Goal: Task Accomplishment & Management: Manage account settings

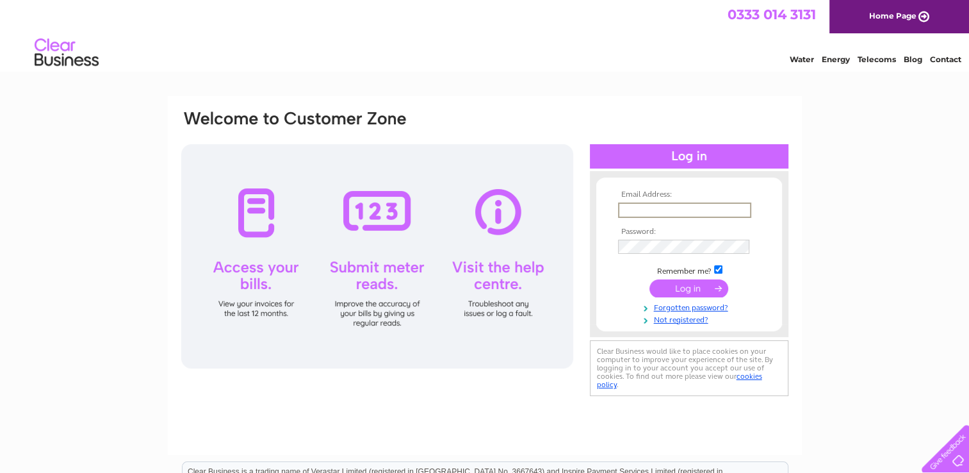
click at [620, 210] on input "text" at bounding box center [684, 209] width 133 height 15
type input "carole.moffitt@hotmail.co.uk"
click at [682, 291] on input "submit" at bounding box center [689, 287] width 79 height 18
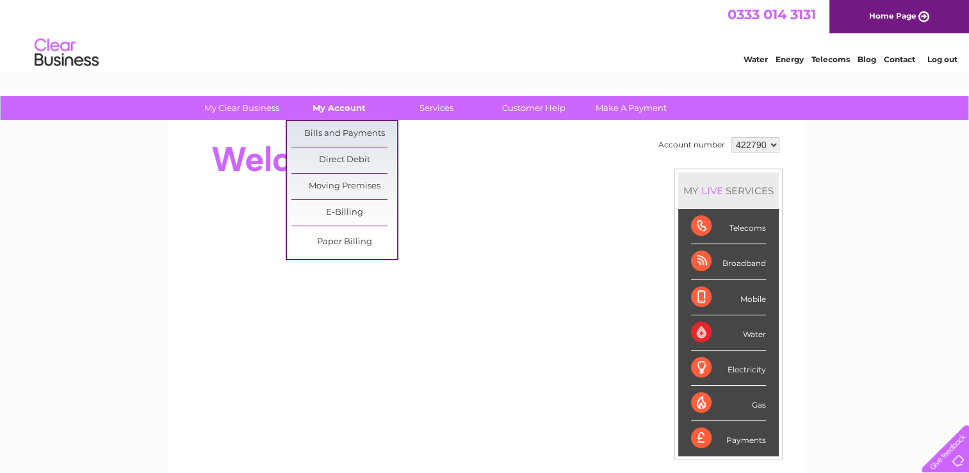
click at [346, 106] on link "My Account" at bounding box center [339, 108] width 106 height 24
click at [343, 129] on link "Bills and Payments" at bounding box center [344, 134] width 106 height 26
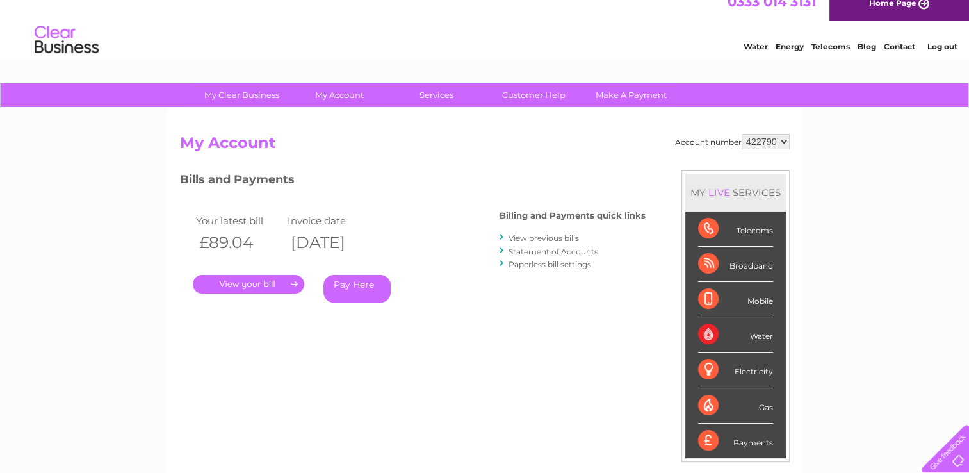
scroll to position [5, 0]
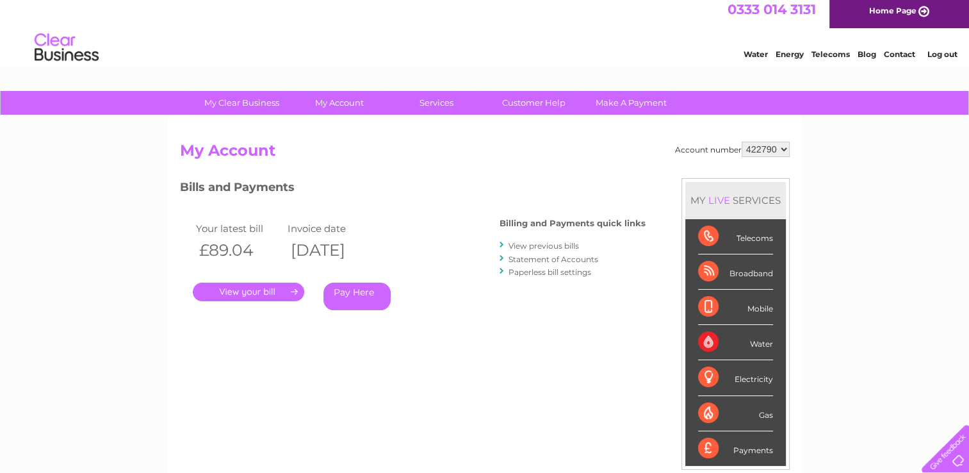
click at [546, 245] on link "View previous bills" at bounding box center [544, 246] width 70 height 10
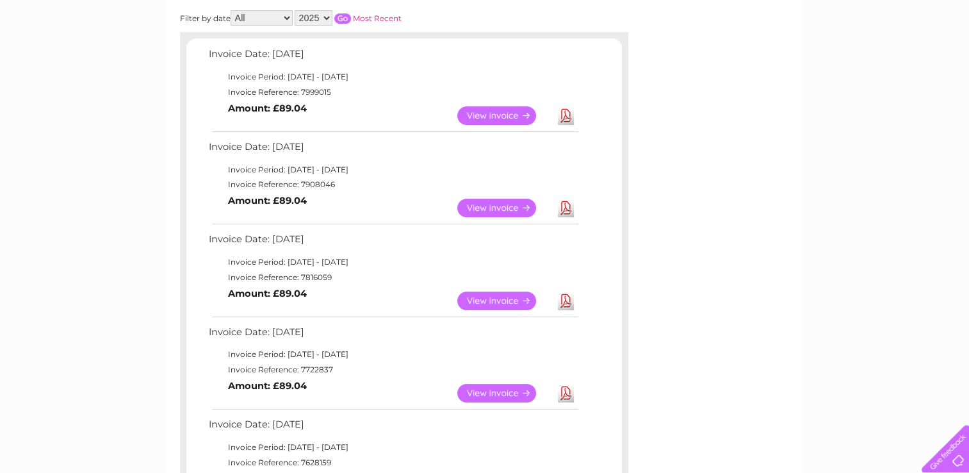
scroll to position [194, 0]
click at [499, 113] on link "View" at bounding box center [504, 116] width 94 height 19
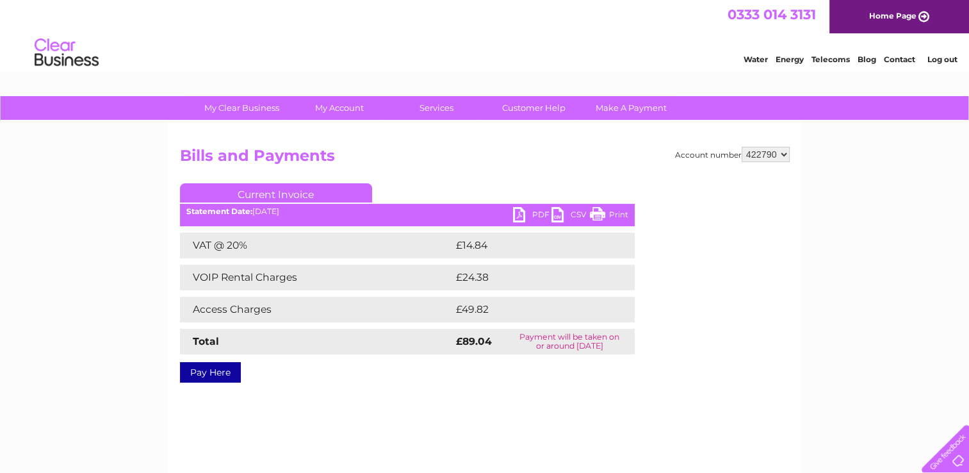
click at [537, 213] on link "PDF" at bounding box center [532, 216] width 38 height 19
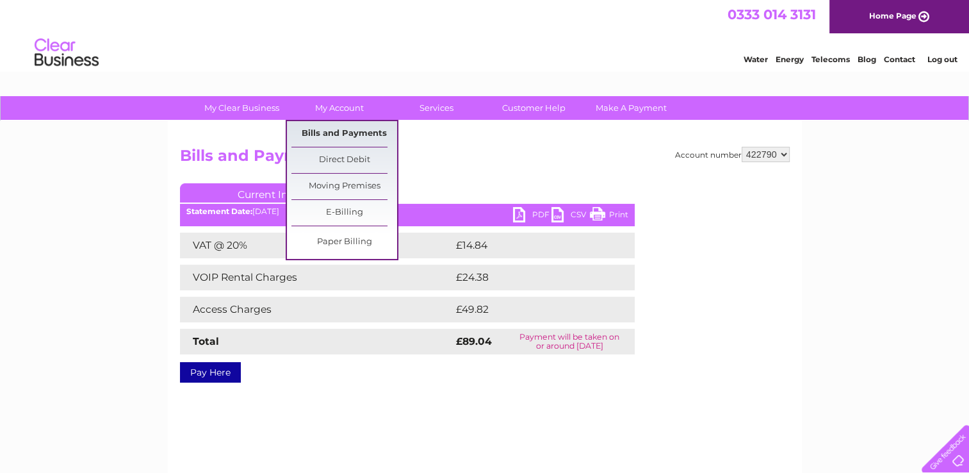
click at [345, 128] on link "Bills and Payments" at bounding box center [344, 134] width 106 height 26
click at [344, 135] on link "Bills and Payments" at bounding box center [344, 134] width 106 height 26
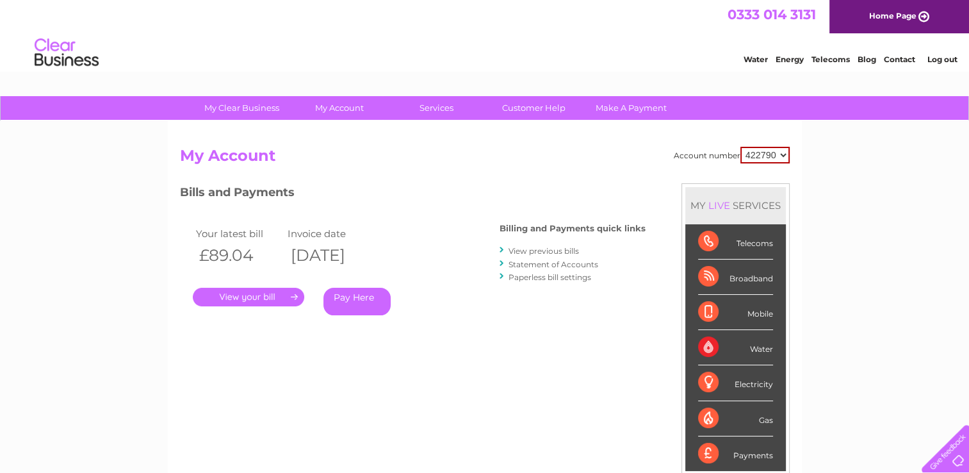
click at [548, 250] on link "View previous bills" at bounding box center [544, 251] width 70 height 10
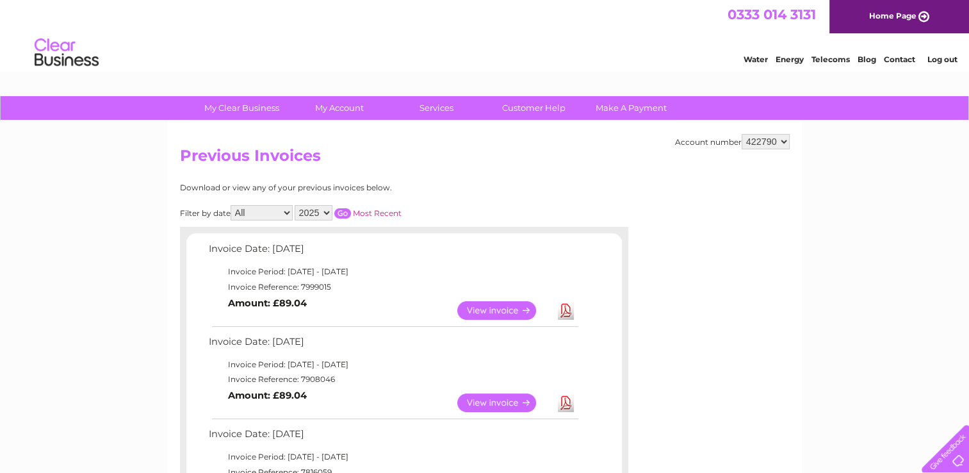
click at [569, 399] on link "Download" at bounding box center [566, 402] width 16 height 19
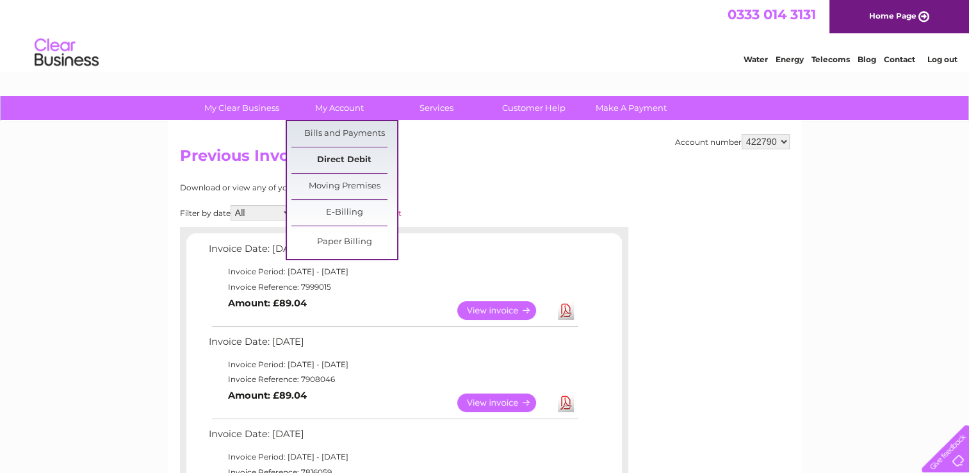
click at [338, 161] on link "Direct Debit" at bounding box center [344, 160] width 106 height 26
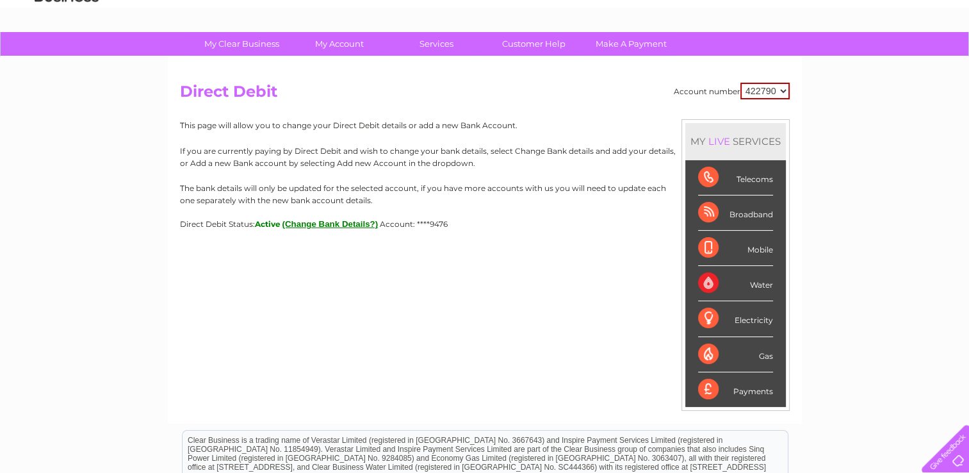
scroll to position [64, 0]
click at [327, 220] on button "(Change Bank Details?)" at bounding box center [330, 224] width 96 height 10
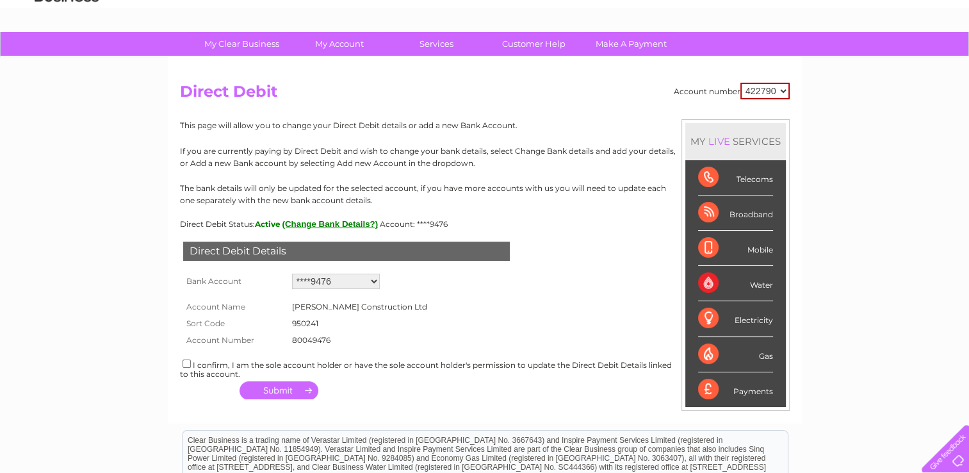
click at [373, 280] on select "Add new account ****9476 ****9476" at bounding box center [336, 281] width 88 height 15
click at [420, 282] on div "Direct Debit Details Bank Account Add new account ****9476 ****9476 Loading... …" at bounding box center [485, 316] width 610 height 175
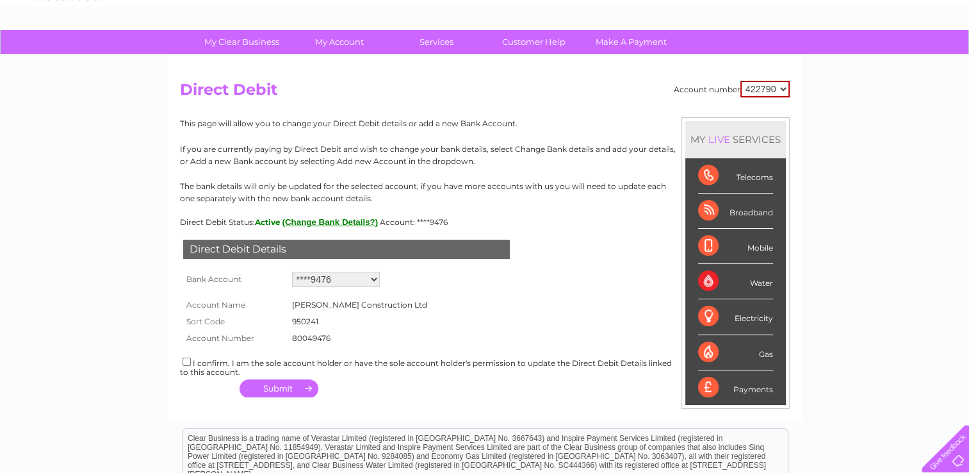
scroll to position [0, 0]
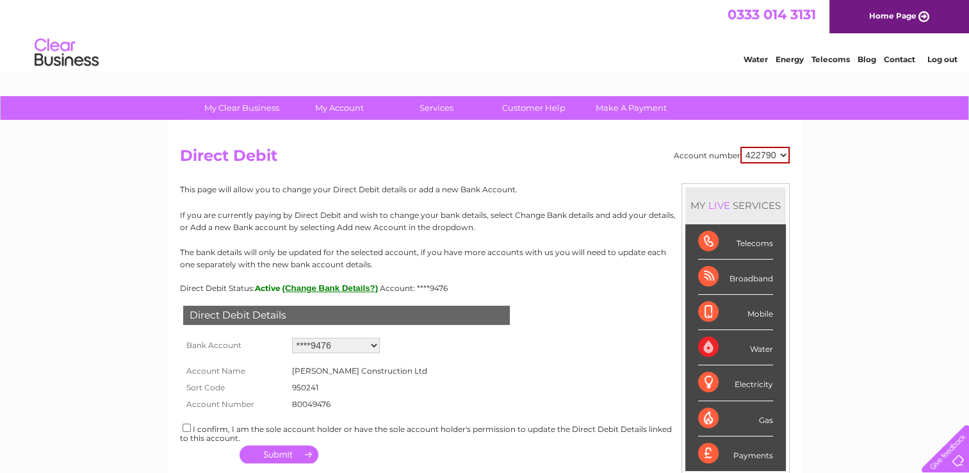
click at [938, 58] on link "Log out" at bounding box center [942, 59] width 30 height 10
